Goal: Task Accomplishment & Management: Manage account settings

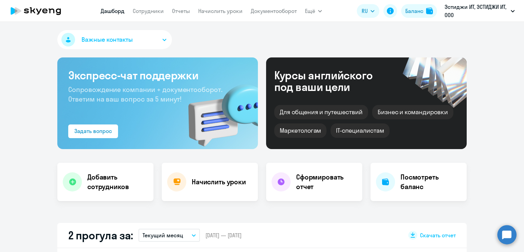
scroll to position [125, 0]
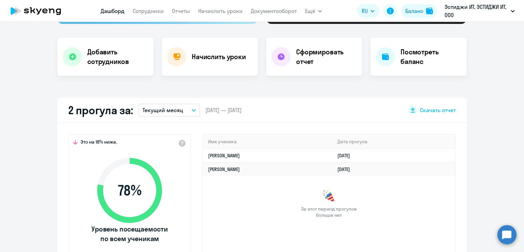
select select "30"
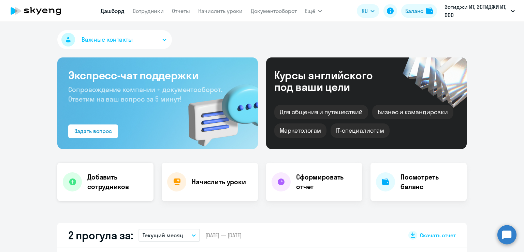
click at [108, 183] on h4 "Добавить сотрудников" at bounding box center [117, 181] width 61 height 19
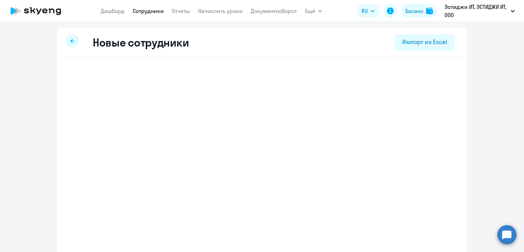
select select "english_adult_not_native_speaker"
select select "3"
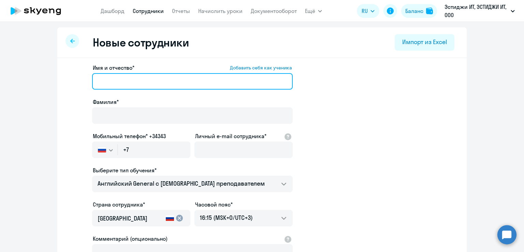
click at [128, 79] on input "Имя и отчество* Добавить себя как ученика" at bounding box center [192, 81] width 201 height 16
type input "F"
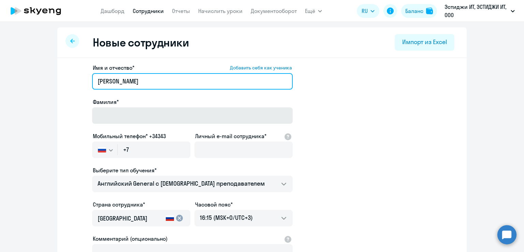
type input "[PERSON_NAME]"
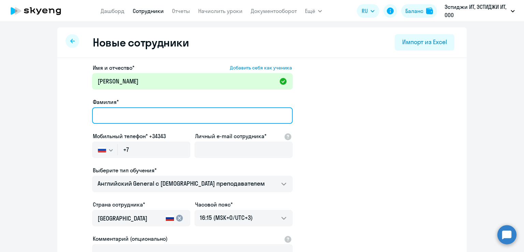
click at [136, 114] on input "Фамилия*" at bounding box center [192, 115] width 201 height 16
type input "[PERSON_NAME]"
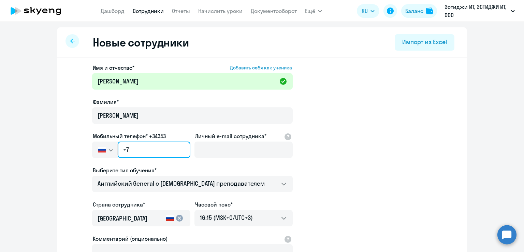
click at [131, 150] on input "+7" at bounding box center [154, 149] width 73 height 16
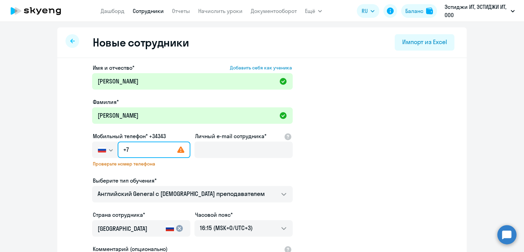
paste input "[PHONE_NUMBER]"
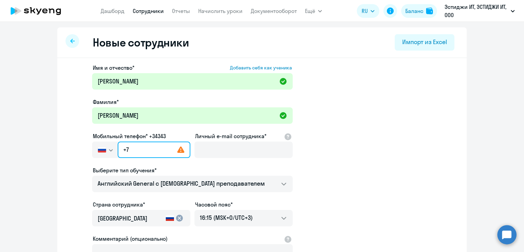
type input "[PHONE_NUMBER]"
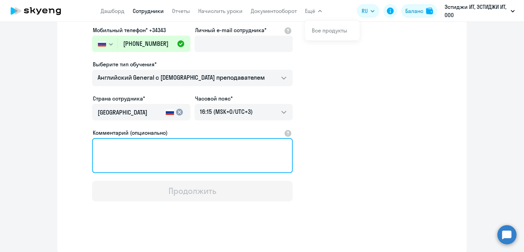
click at [127, 150] on textarea "Комментарий (опционально)" at bounding box center [192, 155] width 201 height 35
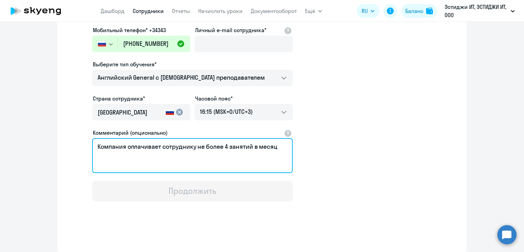
scroll to position [0, 0]
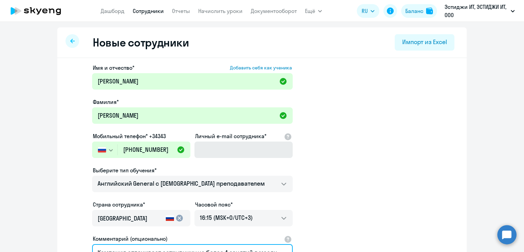
type textarea "Компания оплачивает сотруднику не более 4 занятий в месяц"
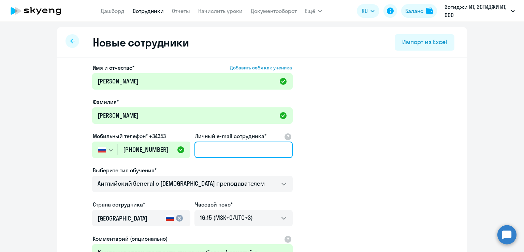
click at [208, 152] on input "Личный e-mail сотрудника*" at bounding box center [244, 149] width 98 height 16
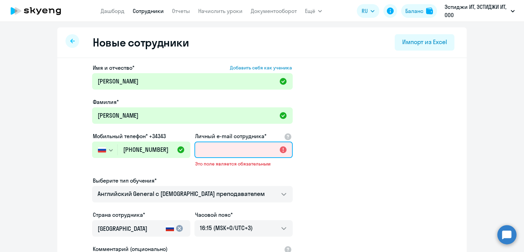
paste input "[PERSON_NAME][EMAIL_ADDRESS][DOMAIN_NAME]"
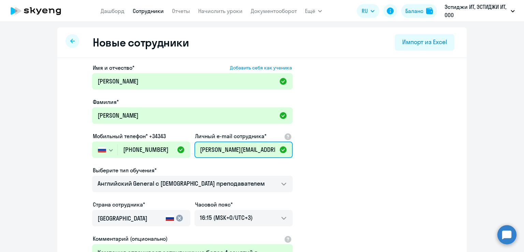
type input "[PERSON_NAME][EMAIL_ADDRESS][DOMAIN_NAME]"
click at [369, 169] on app-new-student-form "Имя и отчество* Добавить себя как ученика [PERSON_NAME]* [PERSON_NAME] Мобильны…" at bounding box center [262, 185] width 388 height 243
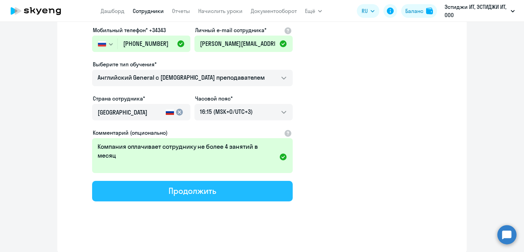
click at [230, 191] on button "Продолжить" at bounding box center [192, 191] width 201 height 20
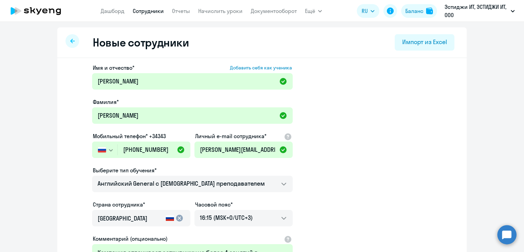
select select "english_adult_not_native_speaker"
select select "3"
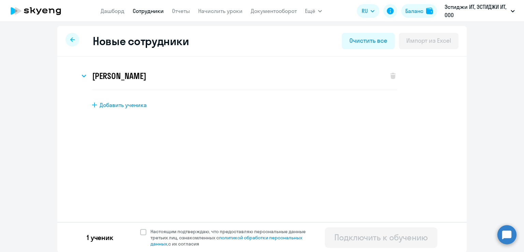
scroll to position [2, 0]
click at [141, 229] on span at bounding box center [143, 231] width 6 height 6
click at [140, 227] on input "Настоящим подтверждаю, что предоставляю персональные данные третьих лиц, ознако…" at bounding box center [140, 227] width 0 height 0
checkbox input "true"
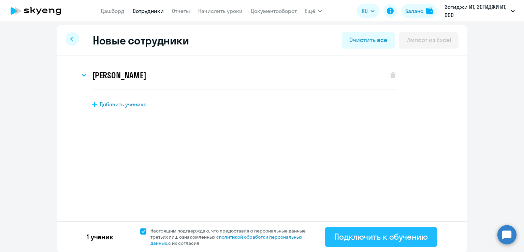
click at [357, 238] on div "Подключить к обучению" at bounding box center [382, 236] width 94 height 11
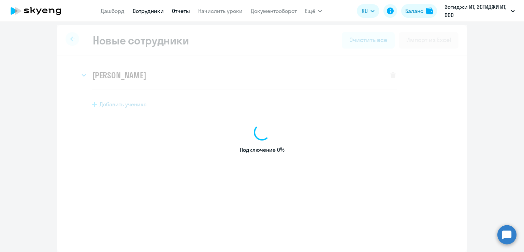
select select "english_adult_not_native_speaker"
select select "3"
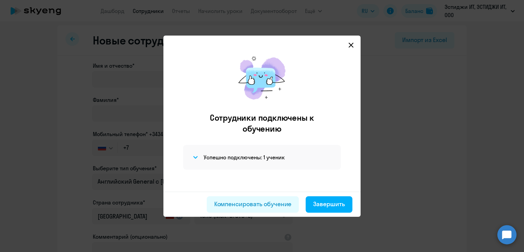
click at [351, 45] on icon at bounding box center [351, 44] width 5 height 5
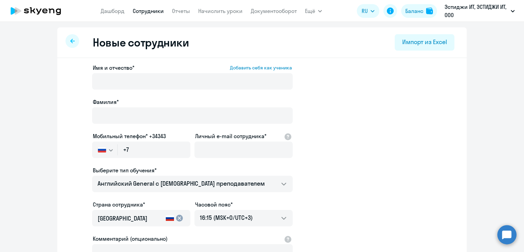
select select "30"
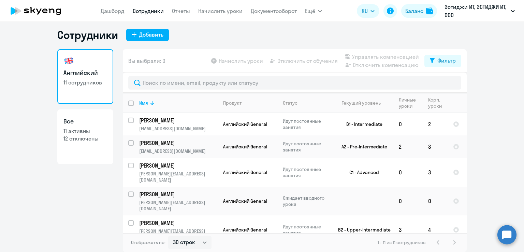
click at [97, 121] on h3 "Все" at bounding box center [86, 121] width 44 height 9
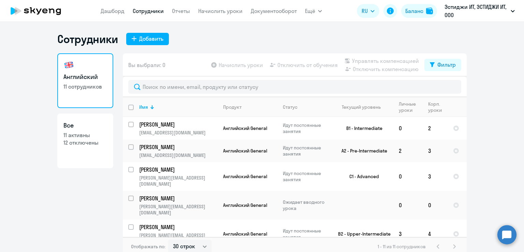
select select "30"
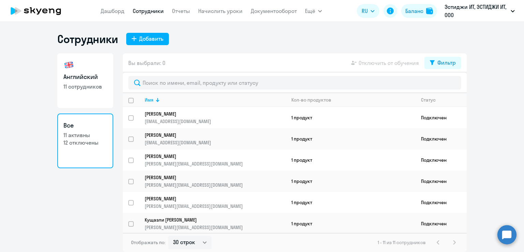
scroll to position [104, 0]
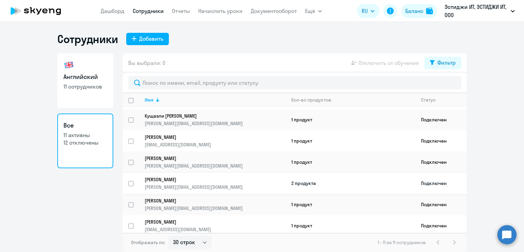
click at [221, 178] on p "[PERSON_NAME]" at bounding box center [211, 179] width 132 height 6
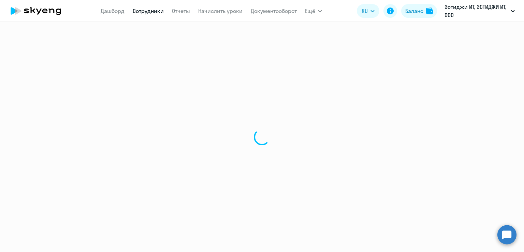
select select "english"
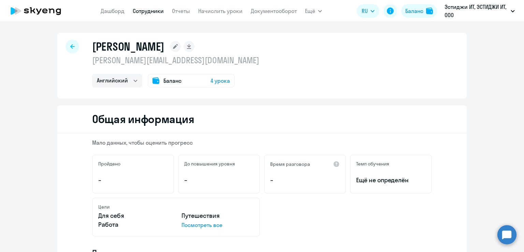
click at [71, 46] on icon at bounding box center [72, 46] width 4 height 4
select select "30"
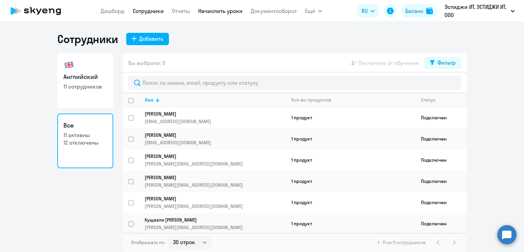
click at [222, 12] on link "Начислить уроки" at bounding box center [220, 11] width 44 height 7
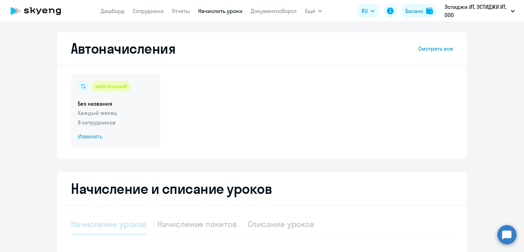
select select "10"
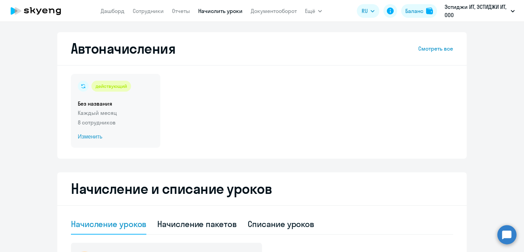
click at [90, 137] on span "Изменить" at bounding box center [116, 136] width 76 height 8
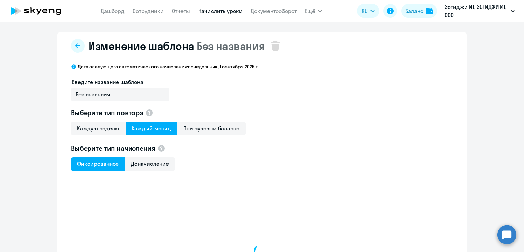
select select "10"
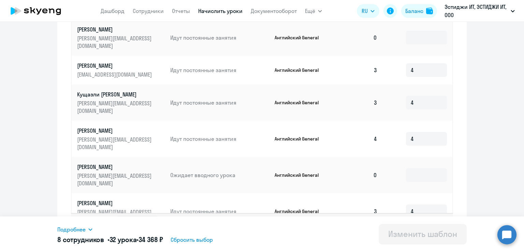
scroll to position [318, 0]
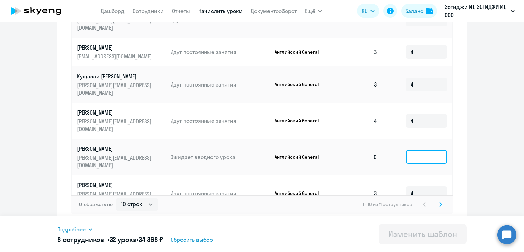
click at [416, 150] on input at bounding box center [426, 157] width 41 height 14
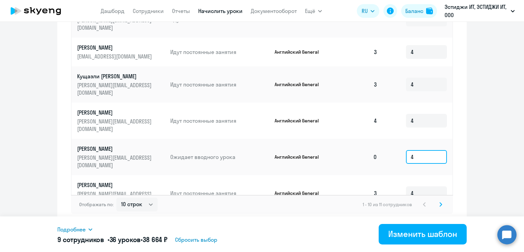
type input "4"
click at [440, 204] on svg-icon at bounding box center [441, 204] width 8 height 8
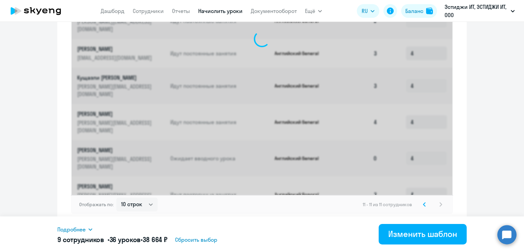
scroll to position [109, 0]
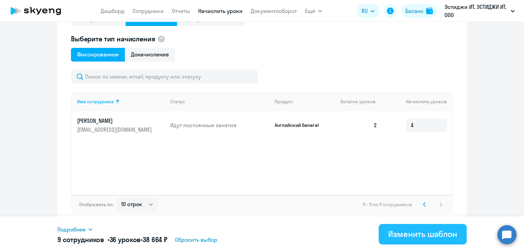
click at [436, 238] on div "Изменить шаблон" at bounding box center [423, 233] width 69 height 11
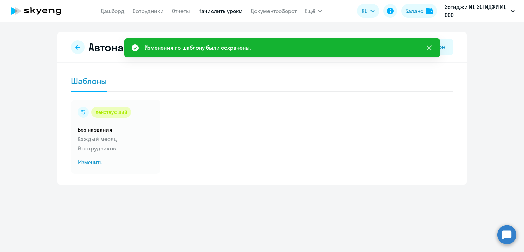
click at [429, 46] on icon at bounding box center [429, 48] width 8 height 8
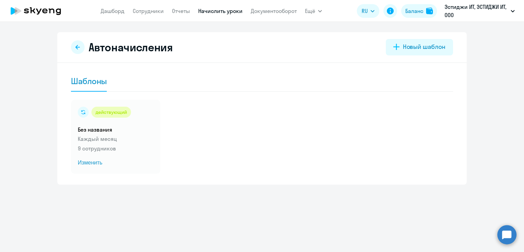
click at [209, 10] on link "Начислить уроки" at bounding box center [220, 11] width 44 height 7
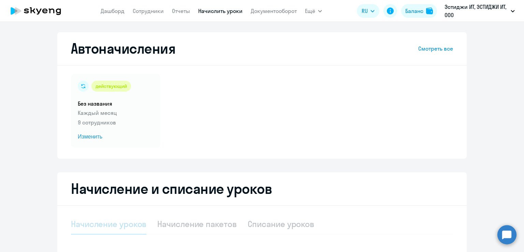
select select "10"
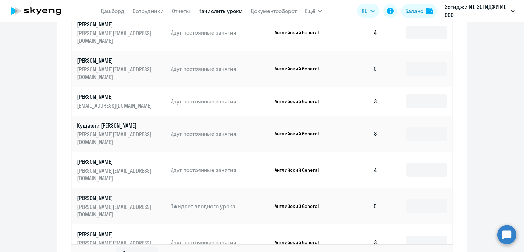
scroll to position [426, 0]
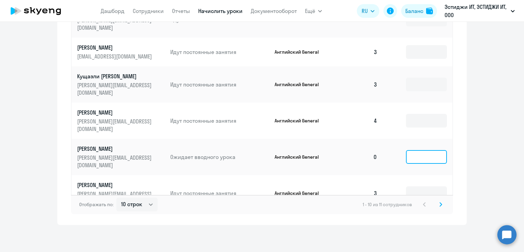
click at [406, 150] on input at bounding box center [426, 157] width 41 height 14
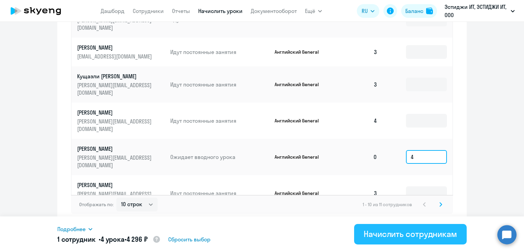
type input "4"
click at [421, 236] on div "Начислить сотрудникам" at bounding box center [411, 233] width 94 height 11
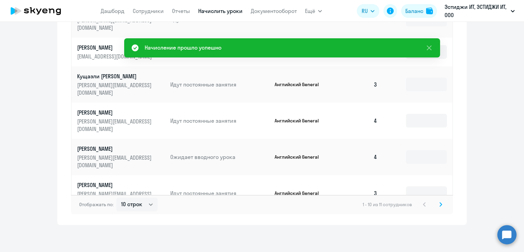
scroll to position [0, 0]
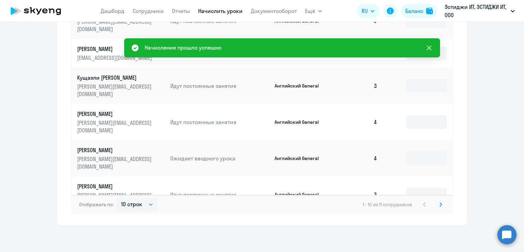
click at [429, 48] on icon at bounding box center [429, 47] width 5 height 5
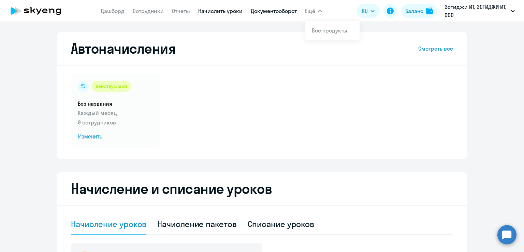
click at [283, 13] on link "Документооборот" at bounding box center [274, 11] width 46 height 7
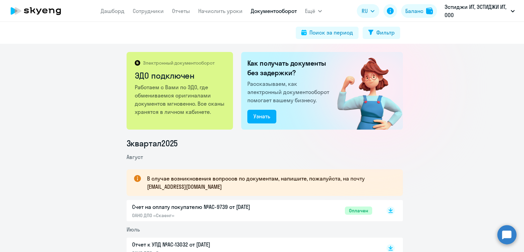
scroll to position [125, 0]
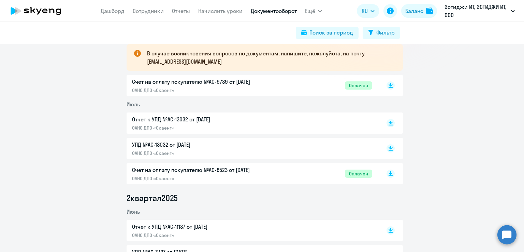
click at [195, 122] on p "Отчет к УПД №AC-13032 от [DATE]" at bounding box center [203, 119] width 143 height 8
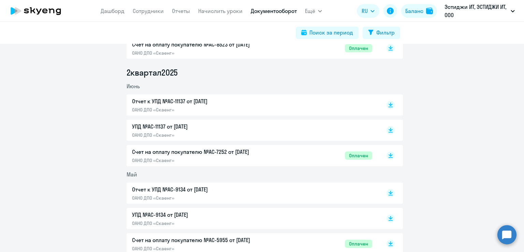
click at [184, 103] on p "Отчет к УПД №AC-11137 от [DATE]" at bounding box center [203, 101] width 143 height 8
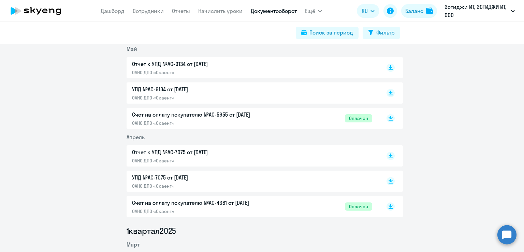
click at [194, 154] on p "Отчет к УПД №AC-7075 от [DATE]" at bounding box center [203, 152] width 143 height 8
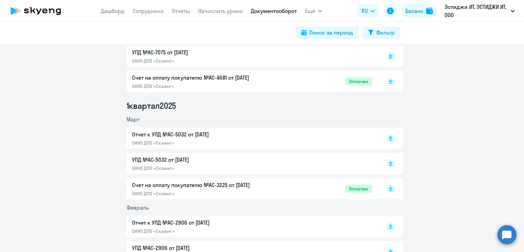
click at [165, 137] on p "Отчет к УПД №AC-5032 от [DATE]" at bounding box center [203, 134] width 143 height 8
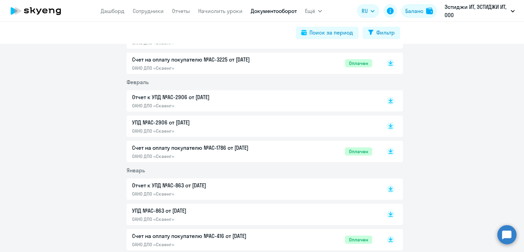
click at [184, 184] on p "Отчет к УПД №AC-863 от [DATE]" at bounding box center [203, 185] width 143 height 8
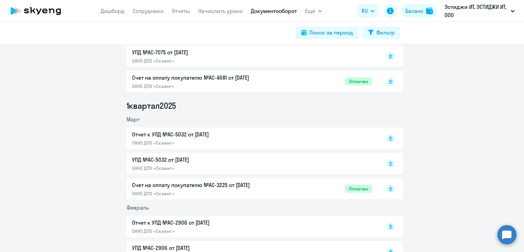
scroll to position [376, 0]
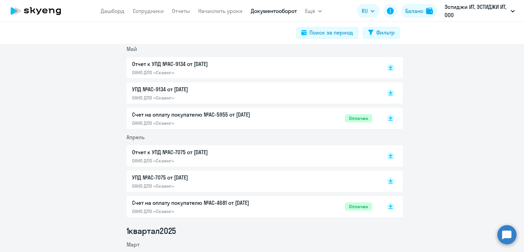
click at [185, 66] on p "Отчет к УПД №AC-9134 от [DATE]" at bounding box center [203, 64] width 143 height 8
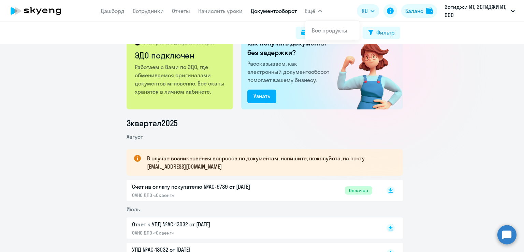
scroll to position [0, 0]
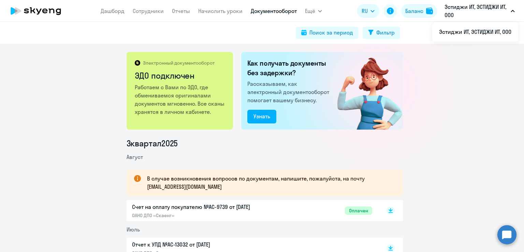
click at [510, 11] on button "Эстиджи ИТ, ЭСТИДЖИ ИТ, ООО" at bounding box center [479, 11] width 77 height 16
